Goal: Contribute content

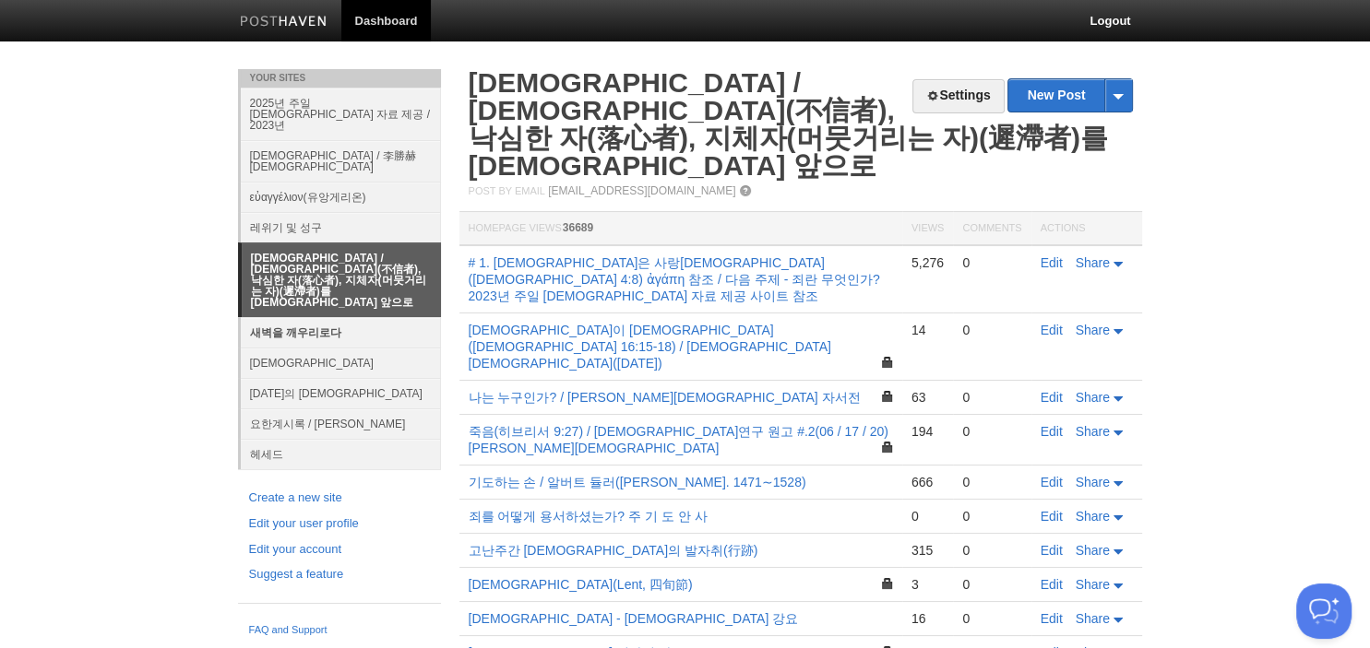
click at [290, 317] on link "새벽을 깨우리로다" at bounding box center [341, 332] width 200 height 30
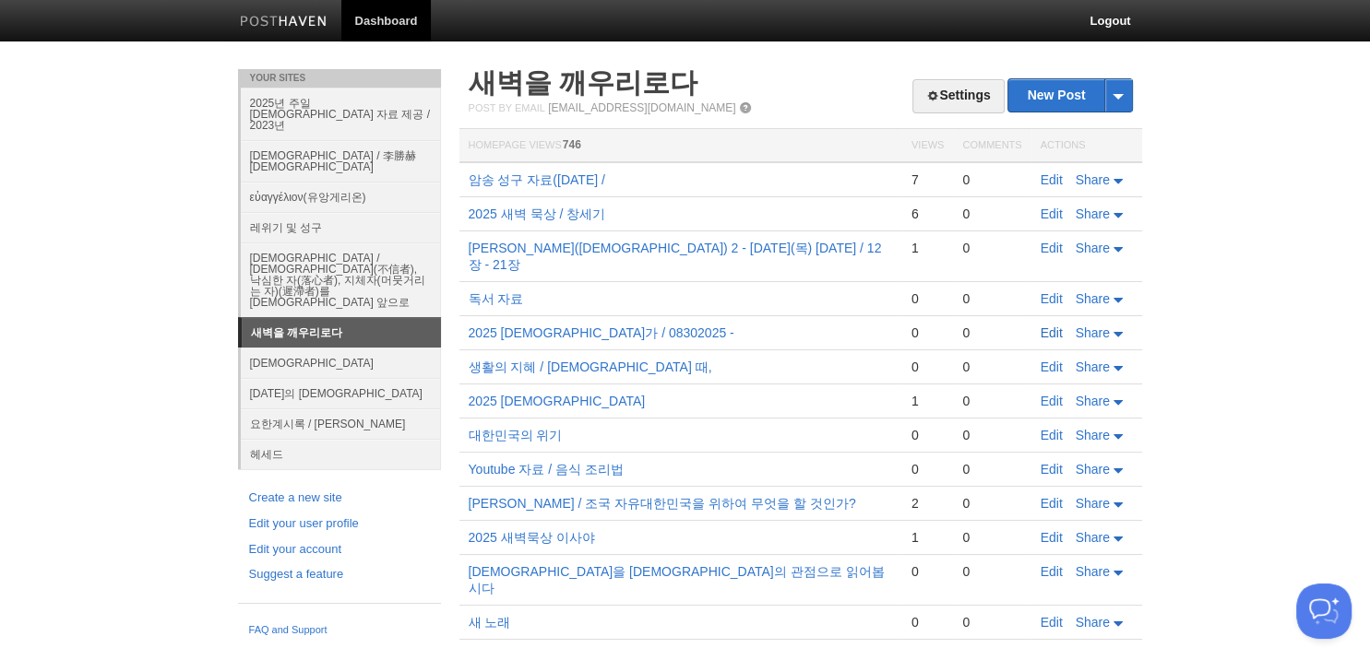
click at [1056, 326] on link "Edit" at bounding box center [1051, 333] width 22 height 15
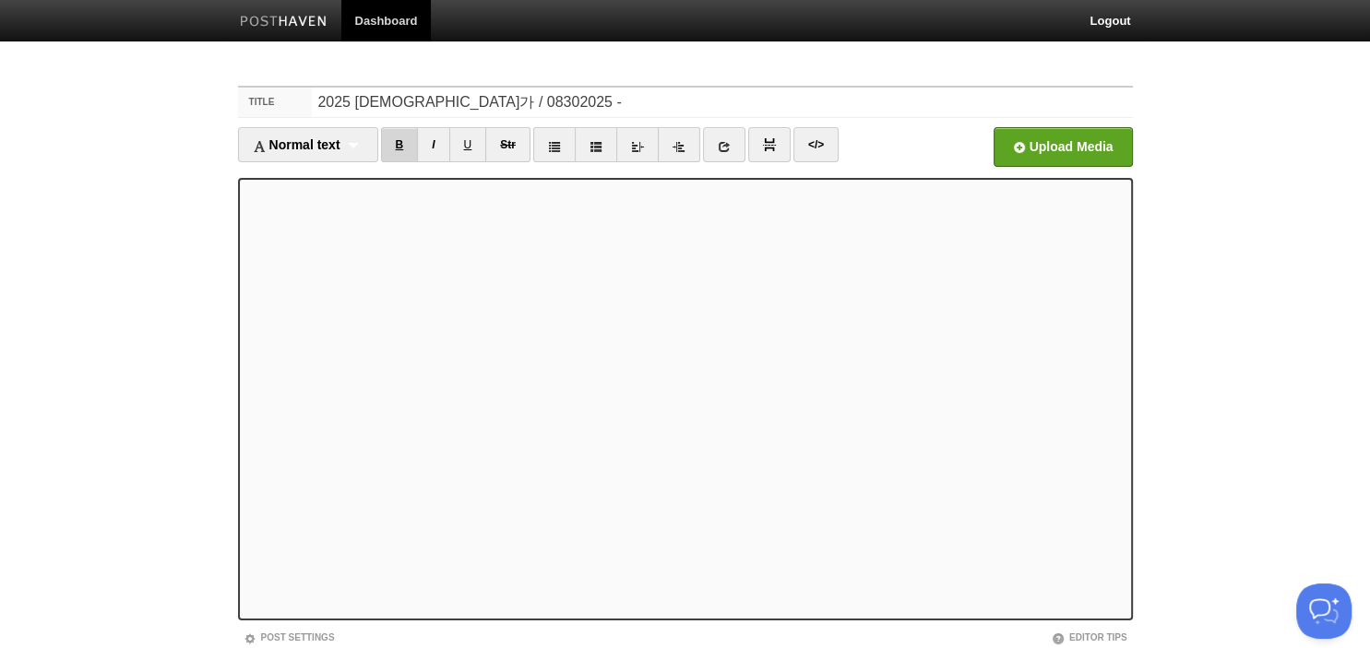
click at [416, 143] on link "B" at bounding box center [400, 144] width 38 height 35
click at [387, 148] on link "B" at bounding box center [400, 144] width 38 height 35
click at [402, 141] on link "B" at bounding box center [400, 144] width 38 height 35
click at [391, 137] on link "B" at bounding box center [400, 144] width 38 height 35
click at [403, 148] on link "B" at bounding box center [400, 144] width 38 height 35
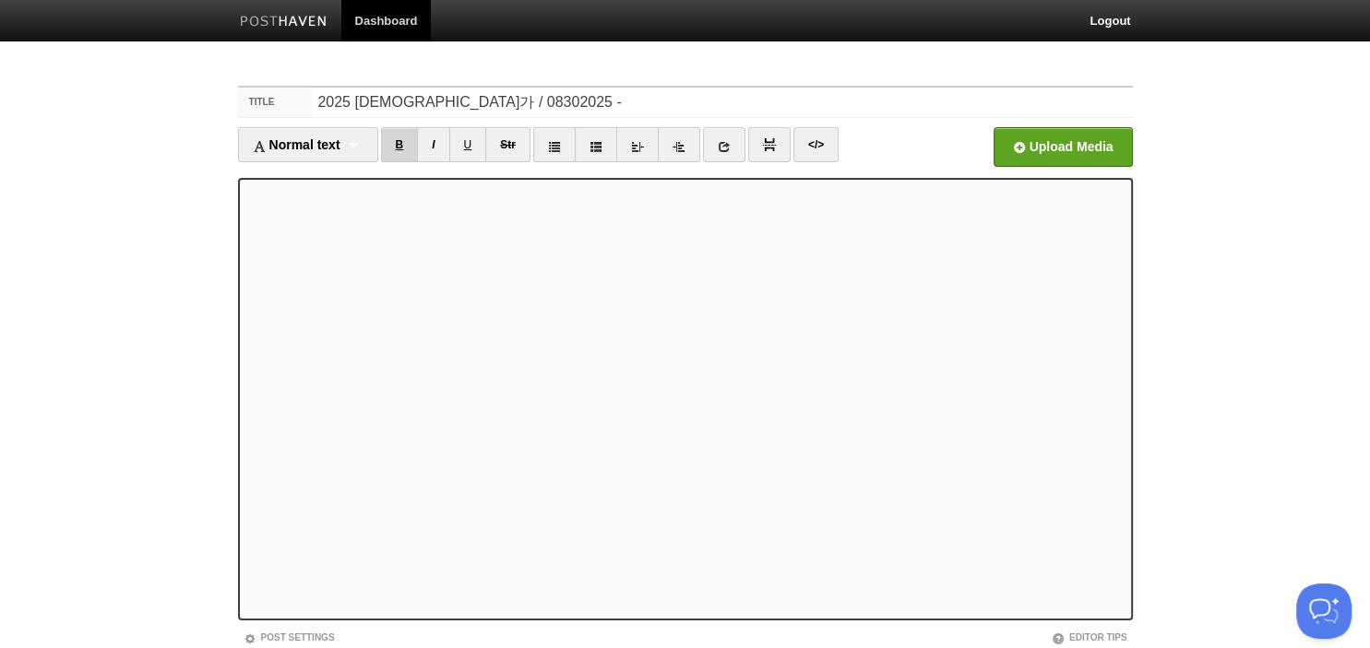
click at [413, 143] on link "B" at bounding box center [400, 144] width 38 height 35
click at [404, 142] on link "B" at bounding box center [400, 144] width 38 height 35
click at [401, 155] on link "B" at bounding box center [400, 144] width 38 height 35
click at [407, 145] on link "B" at bounding box center [400, 144] width 38 height 35
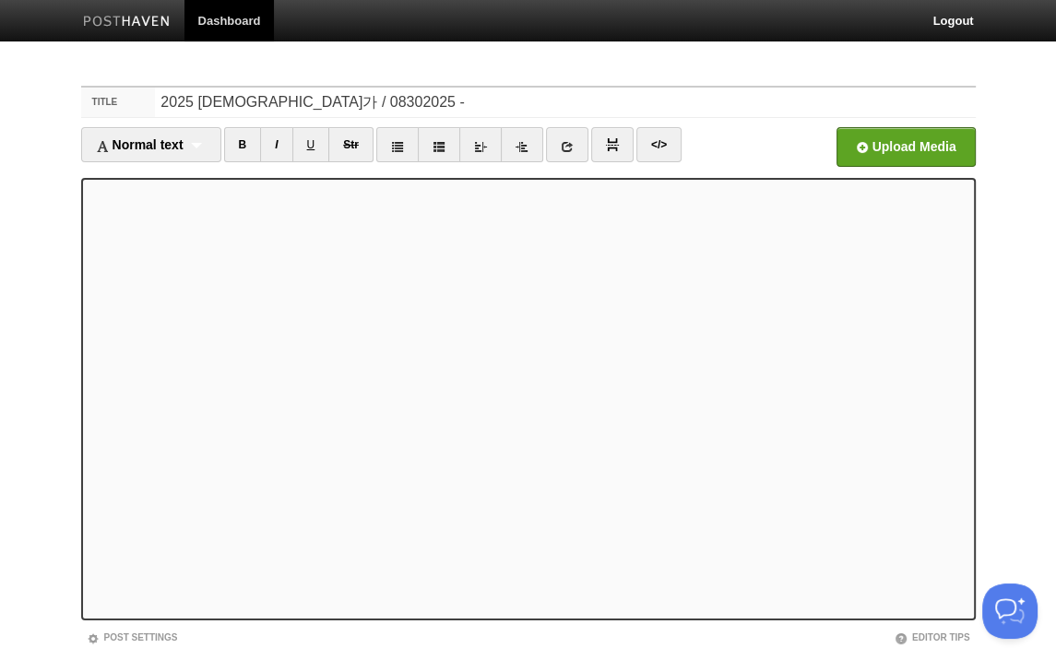
scroll to position [126, 0]
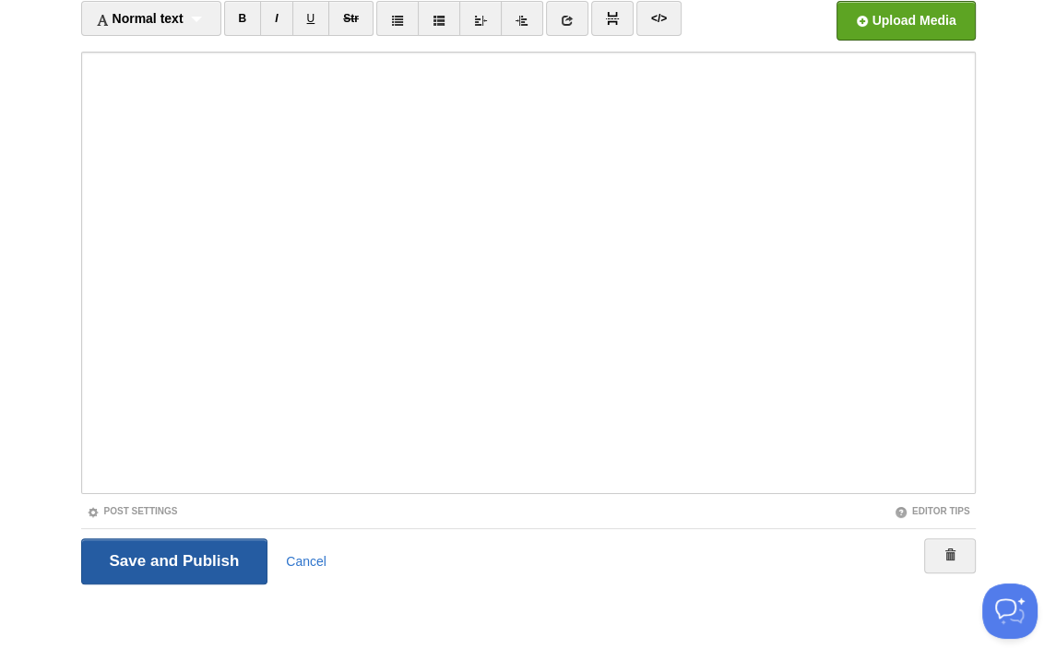
click at [175, 563] on input "Save and Publish" at bounding box center [174, 562] width 187 height 46
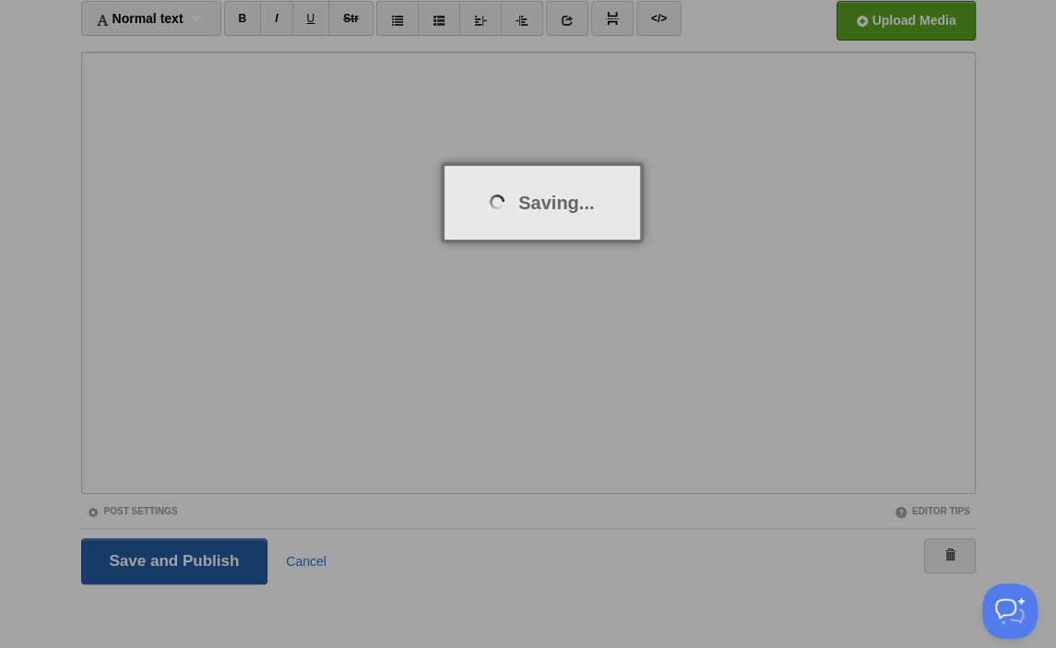
scroll to position [69, 0]
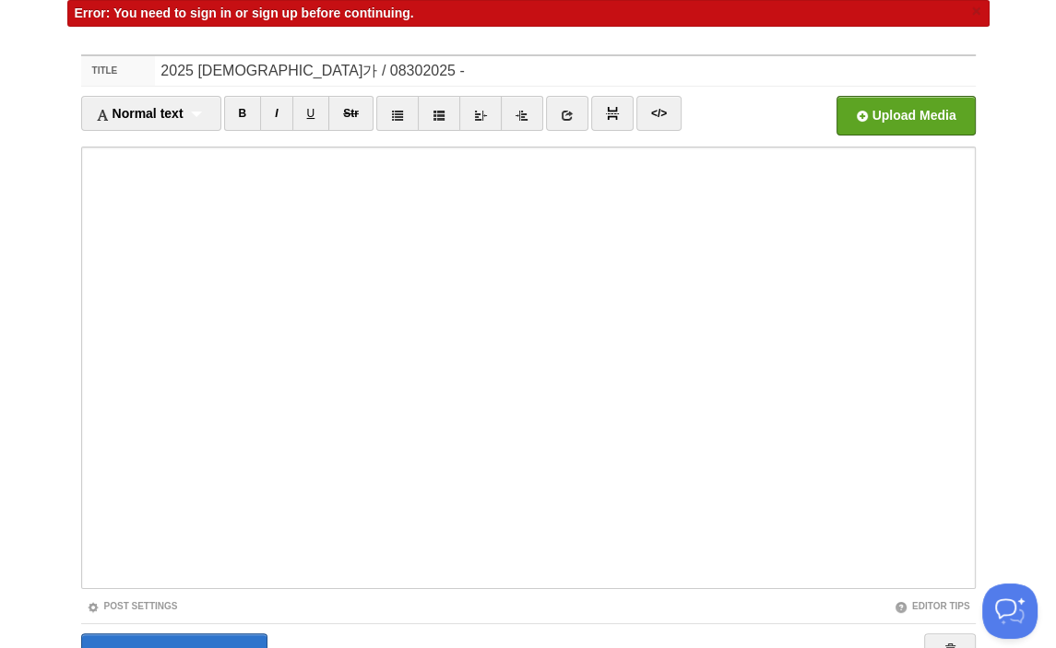
click at [30, 32] on body "Dashboard Logout Error: You need to sign in or sign up before continuing. × You…" at bounding box center [528, 340] width 1056 height 818
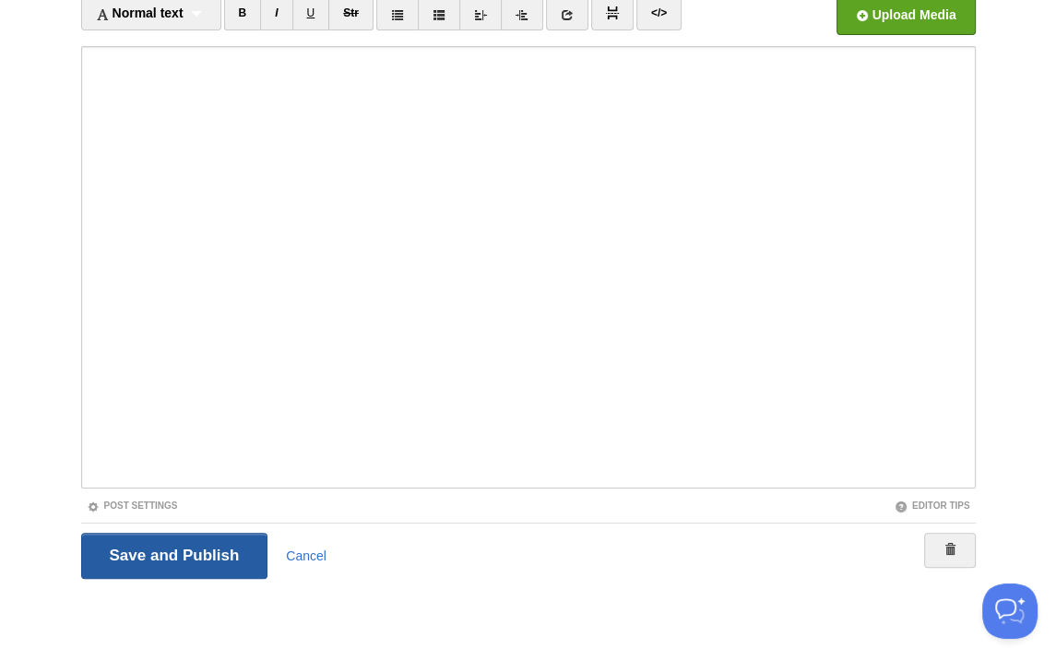
scroll to position [126, 0]
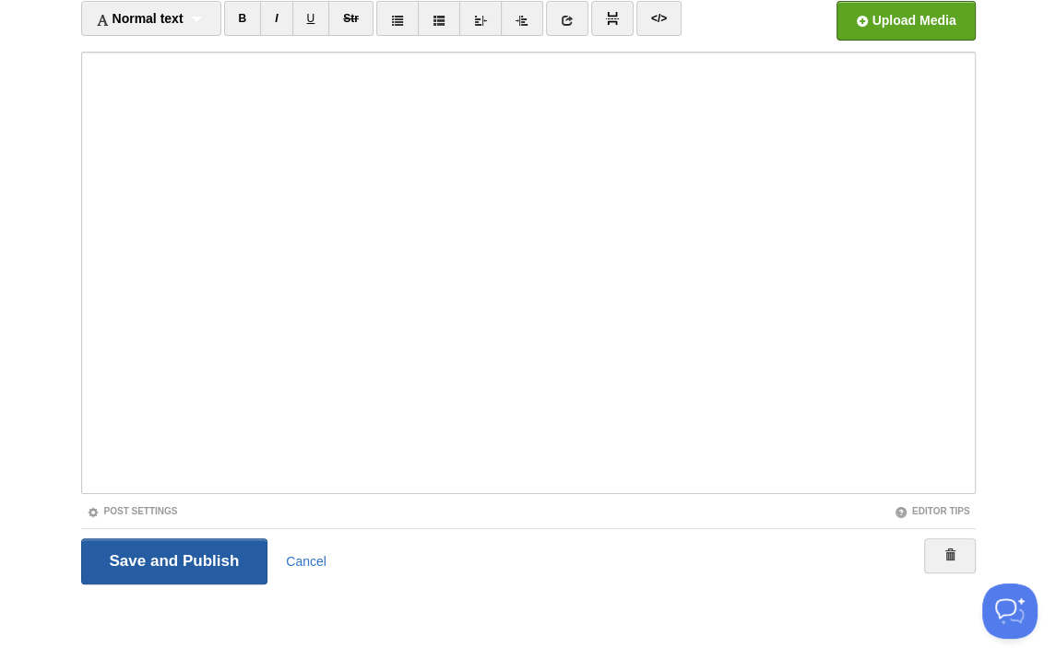
click at [94, 566] on input "Save and Publish" at bounding box center [174, 562] width 187 height 46
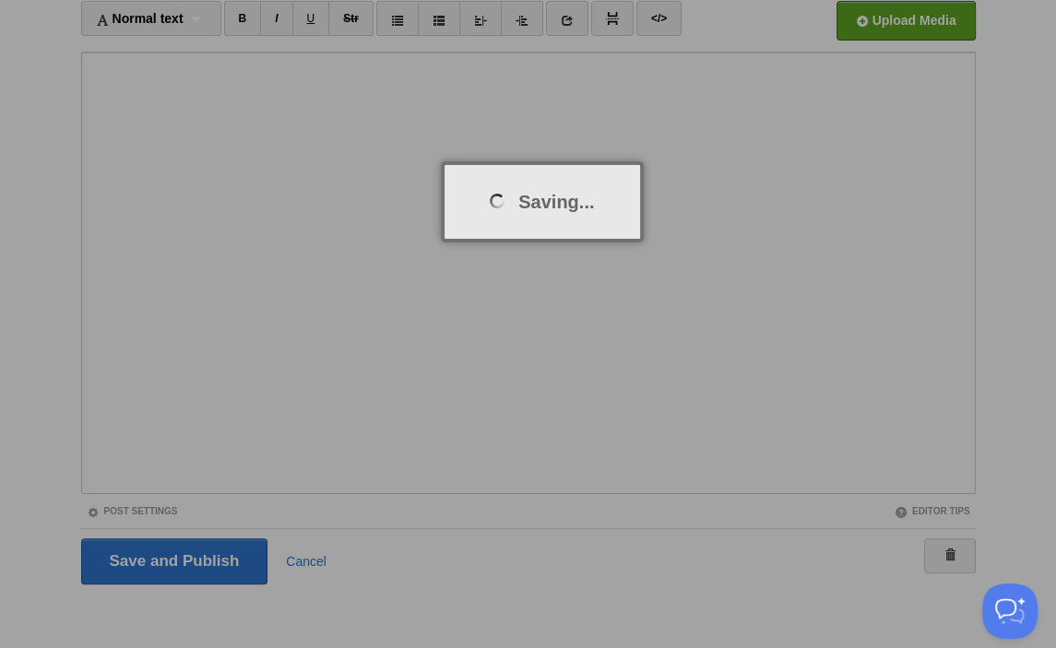
drag, startPoint x: 94, startPoint y: 566, endPoint x: 58, endPoint y: 360, distance: 209.7
click at [94, 564] on div at bounding box center [528, 324] width 1056 height 648
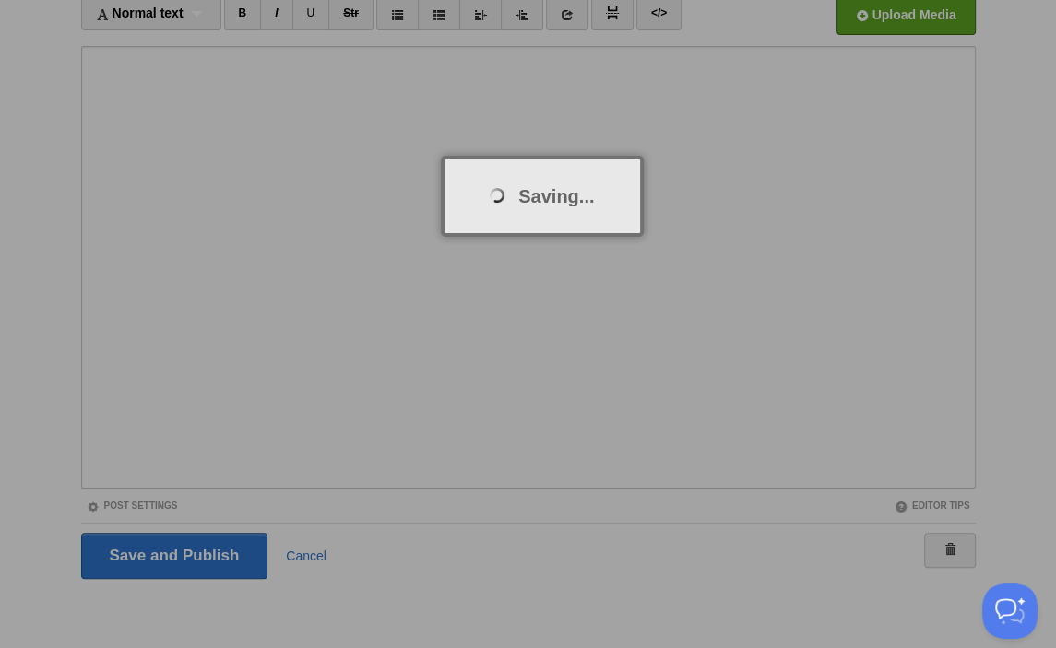
scroll to position [69, 0]
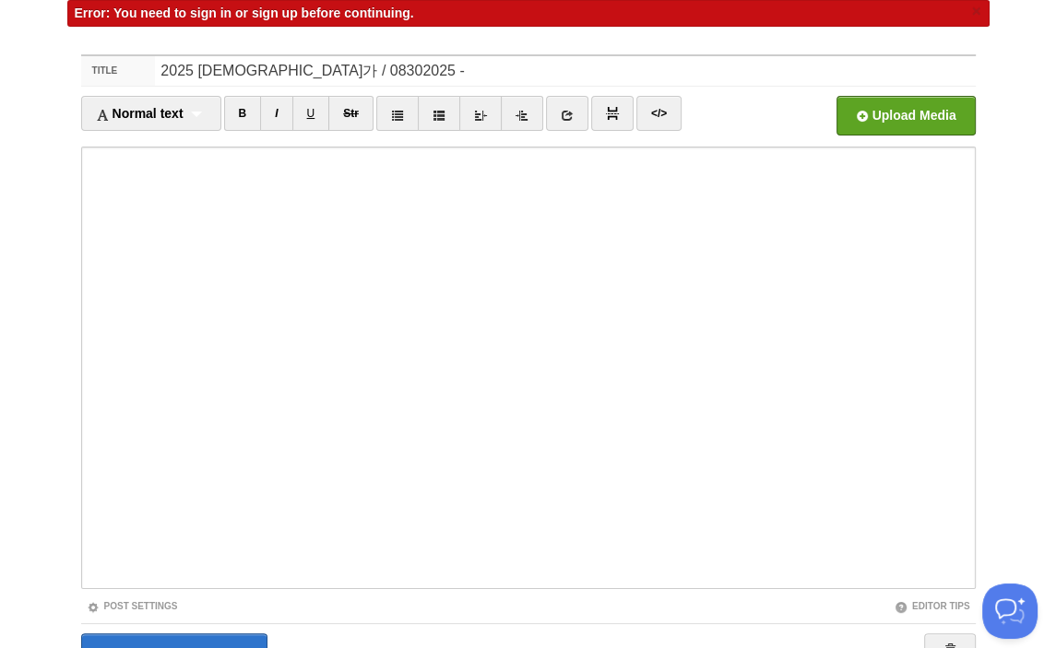
click at [33, 143] on body "Dashboard Logout Error: You need to sign in or sign up before continuing. × Err…" at bounding box center [528, 340] width 1056 height 818
